Goal: Book appointment/travel/reservation

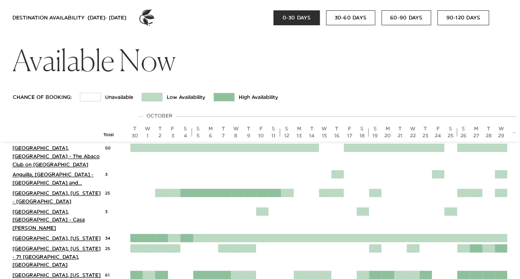
click at [351, 20] on button "30-60 DAYS" at bounding box center [350, 17] width 49 height 15
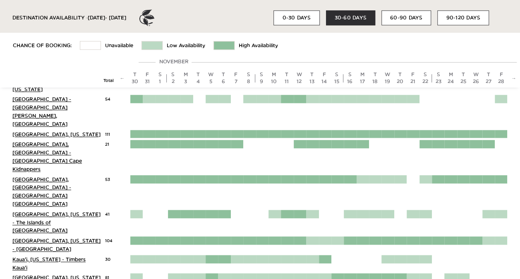
scroll to position [382, 0]
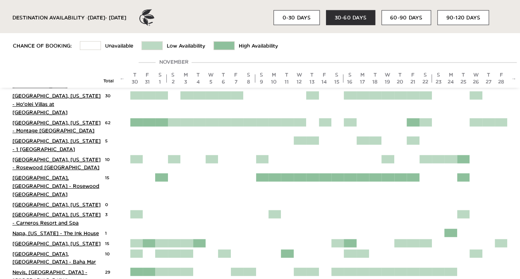
scroll to position [884, 0]
click at [513, 77] on link "→" at bounding box center [513, 77] width 5 height 5
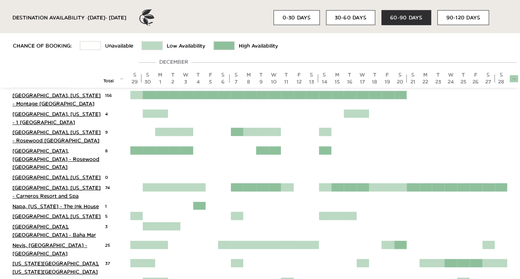
click at [513, 77] on link "→" at bounding box center [513, 77] width 5 height 5
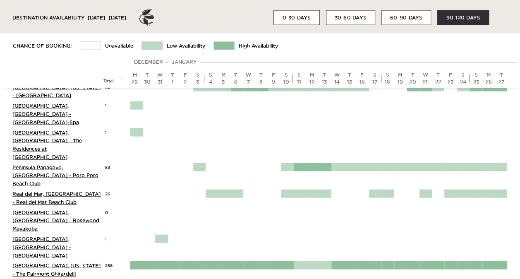
scroll to position [875, 0]
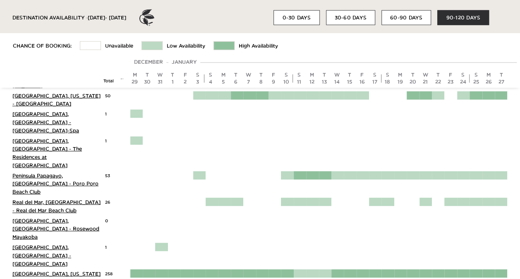
click at [121, 79] on link "←" at bounding box center [121, 77] width 5 height 5
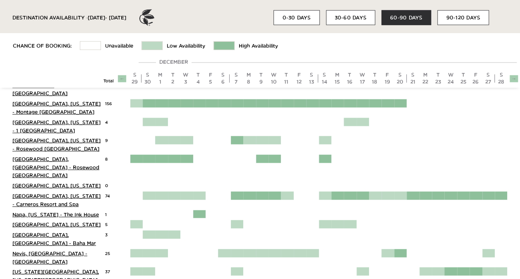
scroll to position [884, 0]
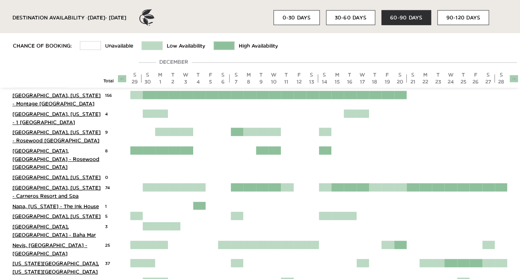
click at [121, 79] on link "←" at bounding box center [121, 77] width 5 height 5
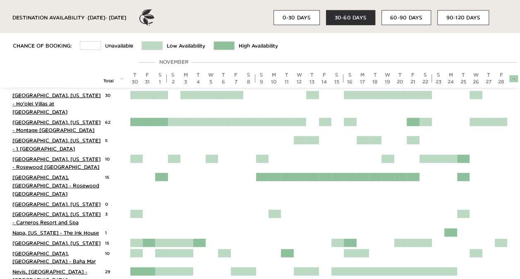
click at [510, 80] on div "→" at bounding box center [513, 78] width 8 height 7
click at [514, 81] on link "→" at bounding box center [513, 77] width 5 height 5
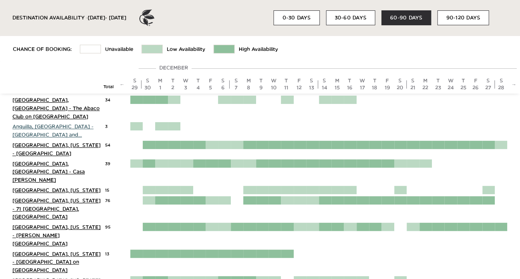
scroll to position [49, 0]
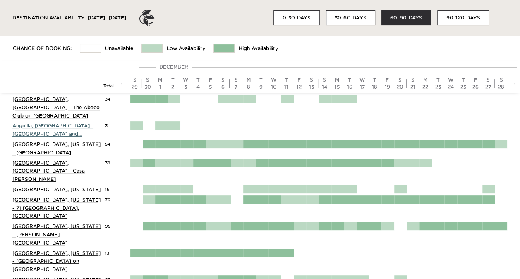
click at [23, 148] on div "Austin, Texas - Miraval Austin Resort & Spa 54" at bounding box center [261, 149] width 515 height 19
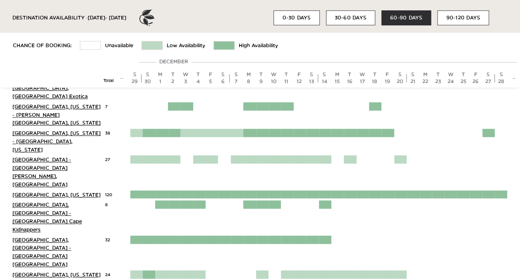
scroll to position [322, 0]
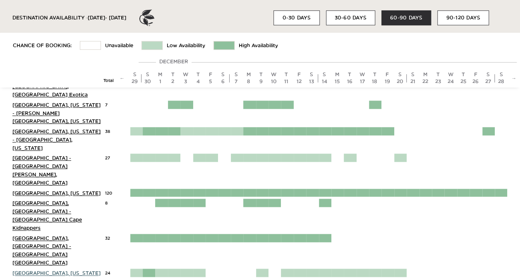
click at [30, 270] on link "Islamorada, Florida - The Islands of Islamorada" at bounding box center [56, 281] width 88 height 22
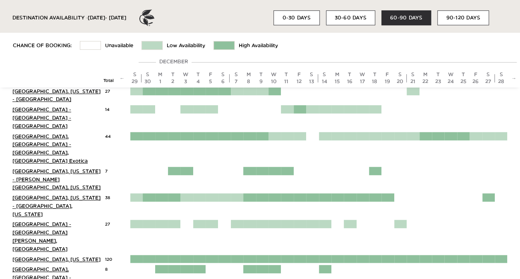
scroll to position [254, 0]
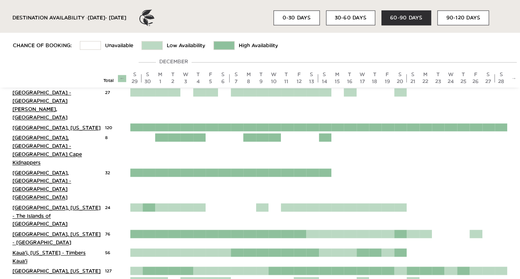
scroll to position [387, 0]
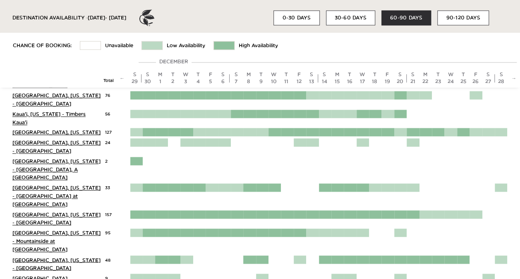
scroll to position [526, 0]
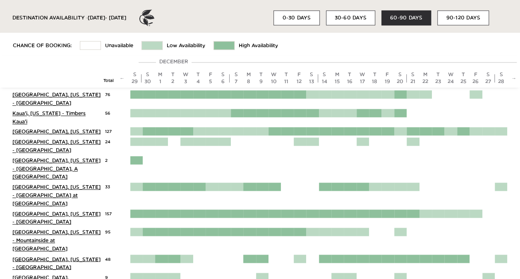
drag, startPoint x: 69, startPoint y: 227, endPoint x: 91, endPoint y: 242, distance: 26.8
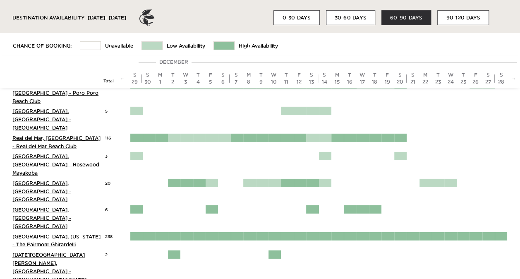
scroll to position [1213, 0]
click at [155, 16] on img at bounding box center [146, 18] width 17 height 17
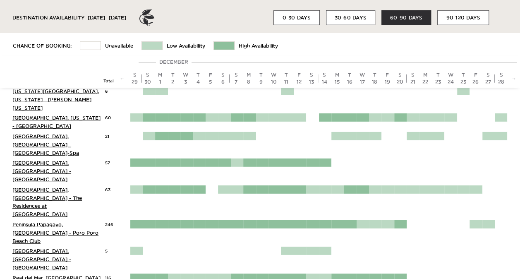
scroll to position [1075, 0]
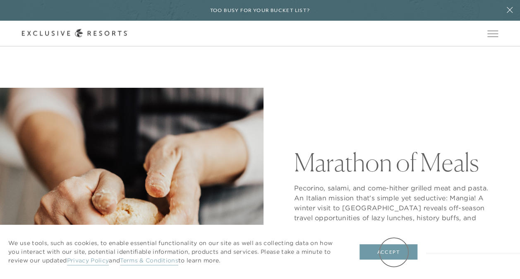
click at [393, 252] on button "Accept" at bounding box center [388, 252] width 58 height 16
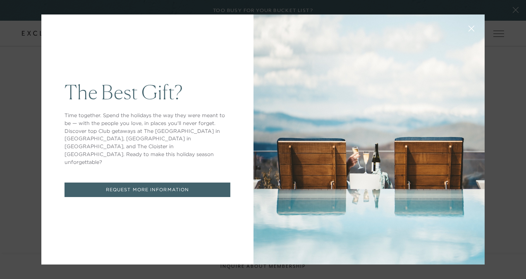
click at [468, 27] on icon at bounding box center [471, 29] width 6 height 6
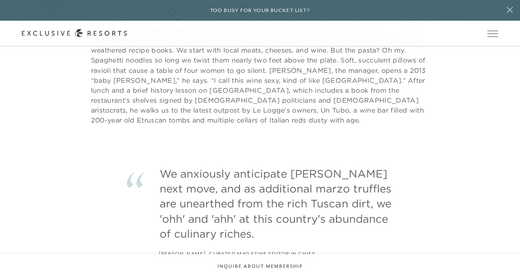
scroll to position [2273, 0]
